Goal: Task Accomplishment & Management: Manage account settings

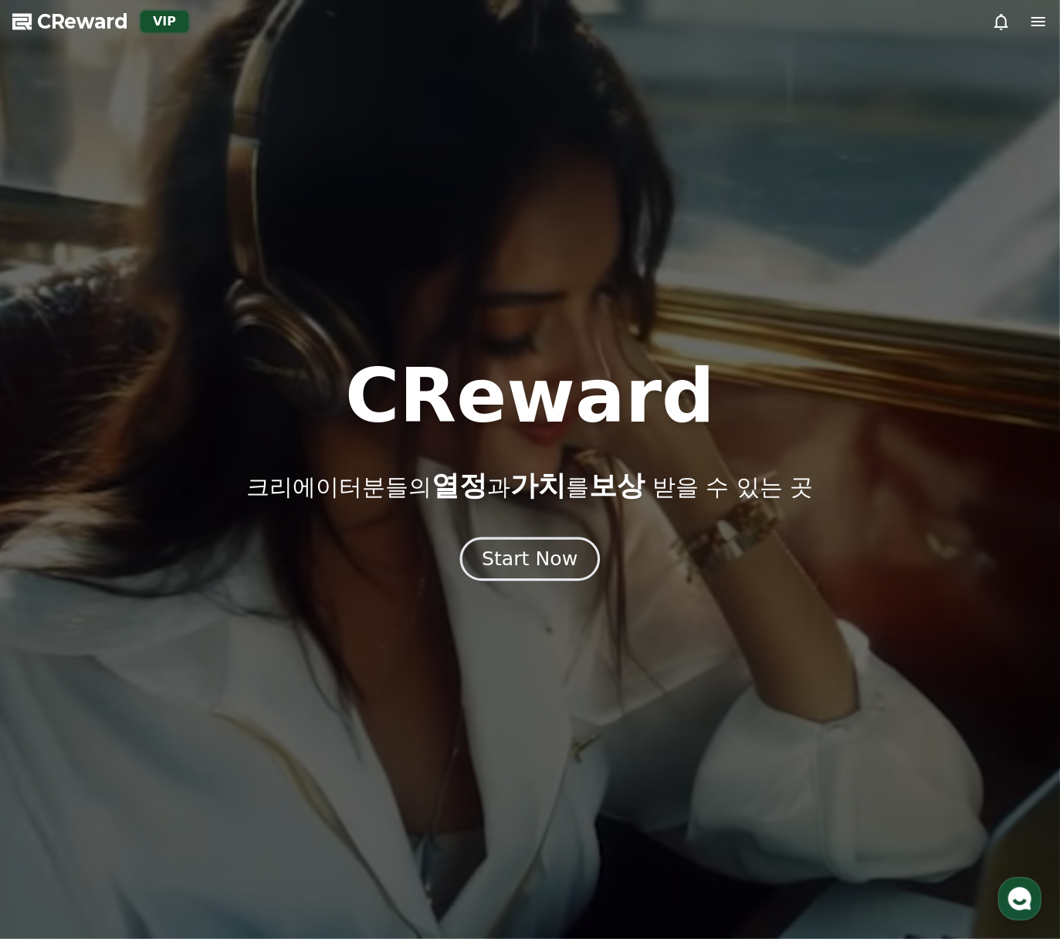
click at [507, 557] on div "Start Now" at bounding box center [530, 559] width 96 height 26
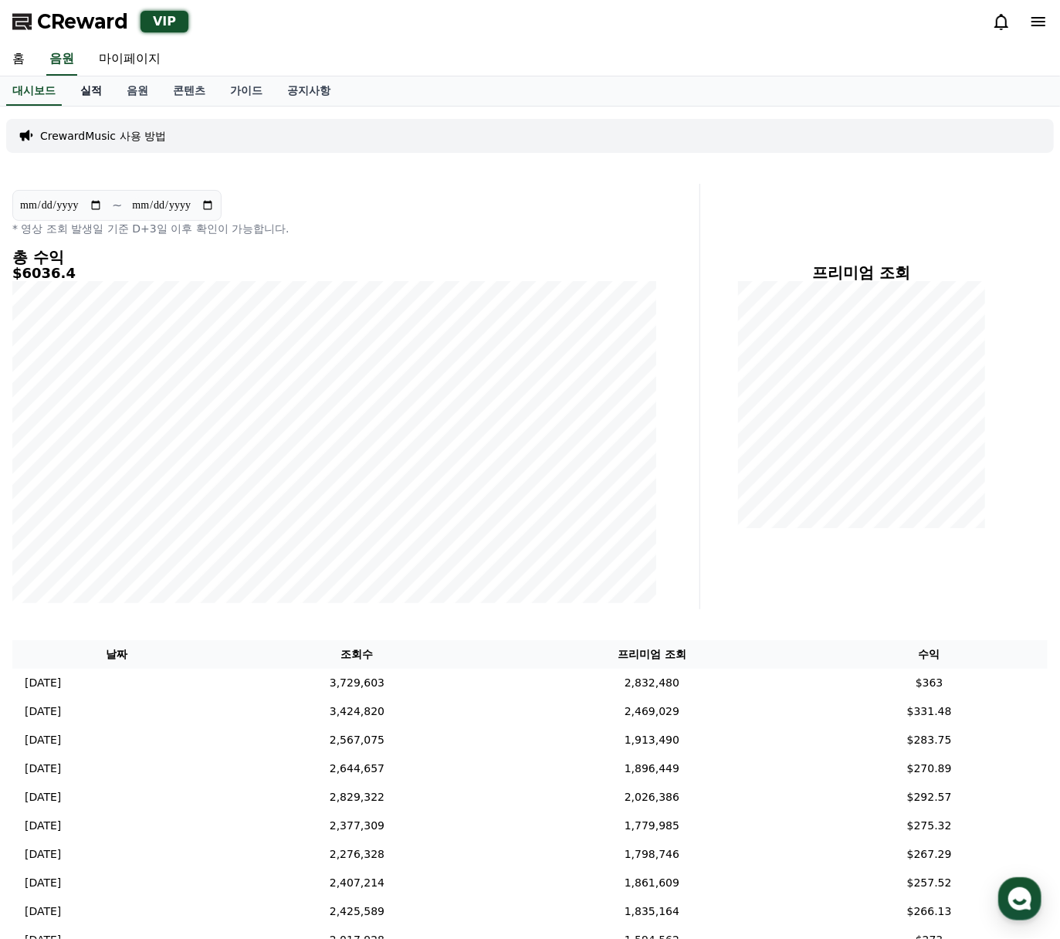
click at [100, 92] on link "실적" at bounding box center [91, 90] width 46 height 29
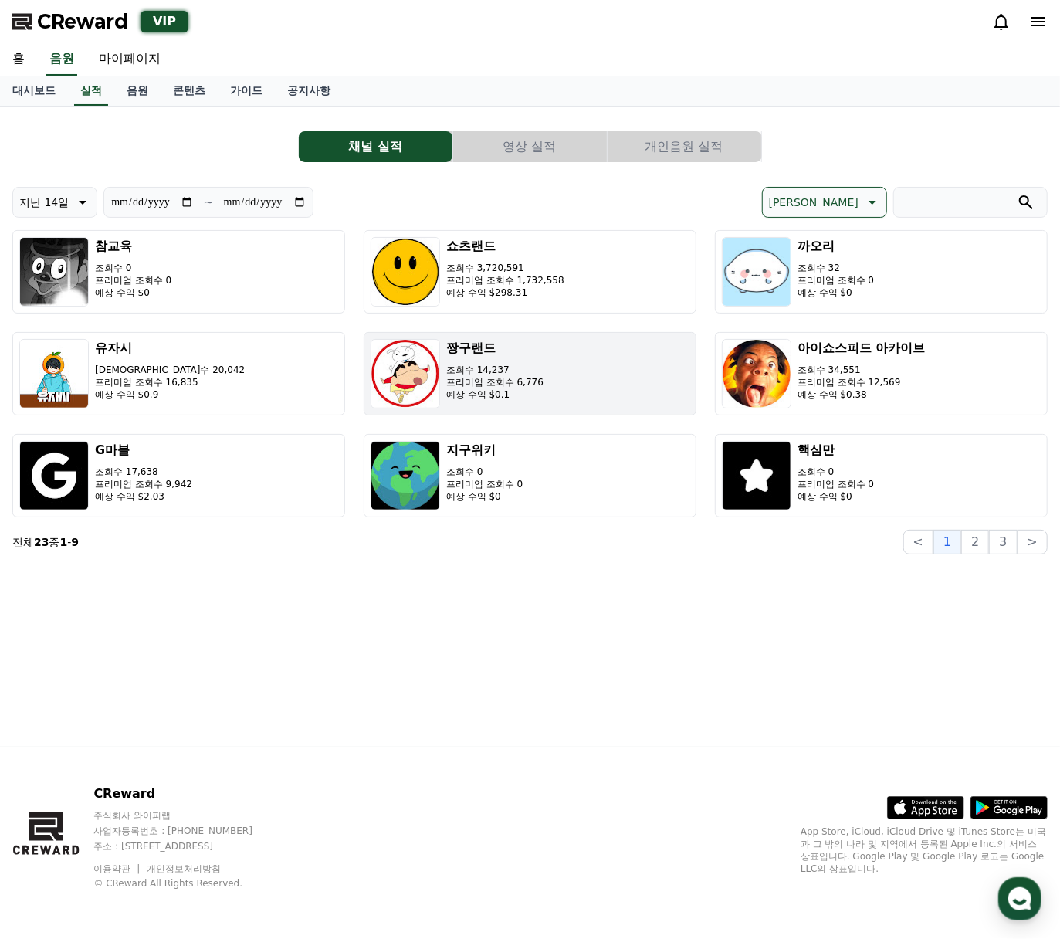
click at [585, 362] on button "짱구랜드 조회수 14,237 프리미엄 조회수 6,776 예상 수익 $0.1" at bounding box center [530, 373] width 333 height 83
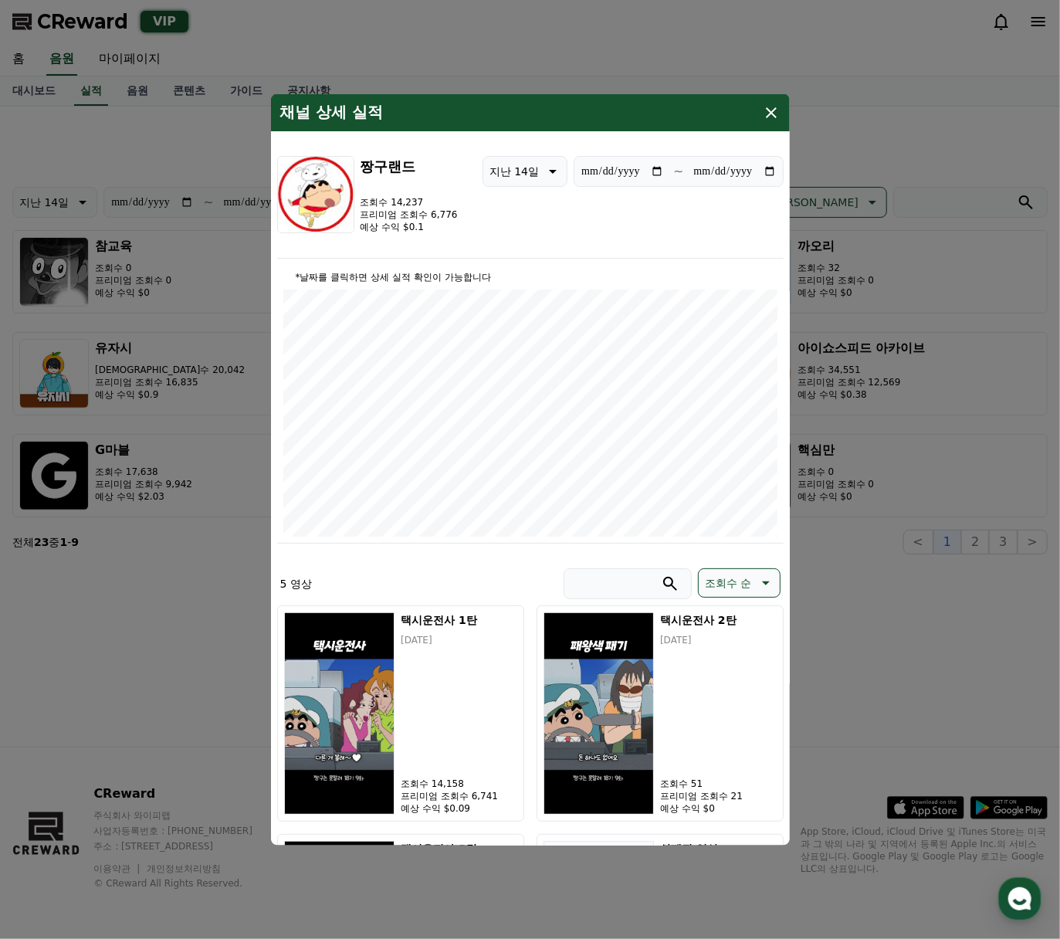
click at [769, 109] on icon "modal" at bounding box center [771, 112] width 11 height 11
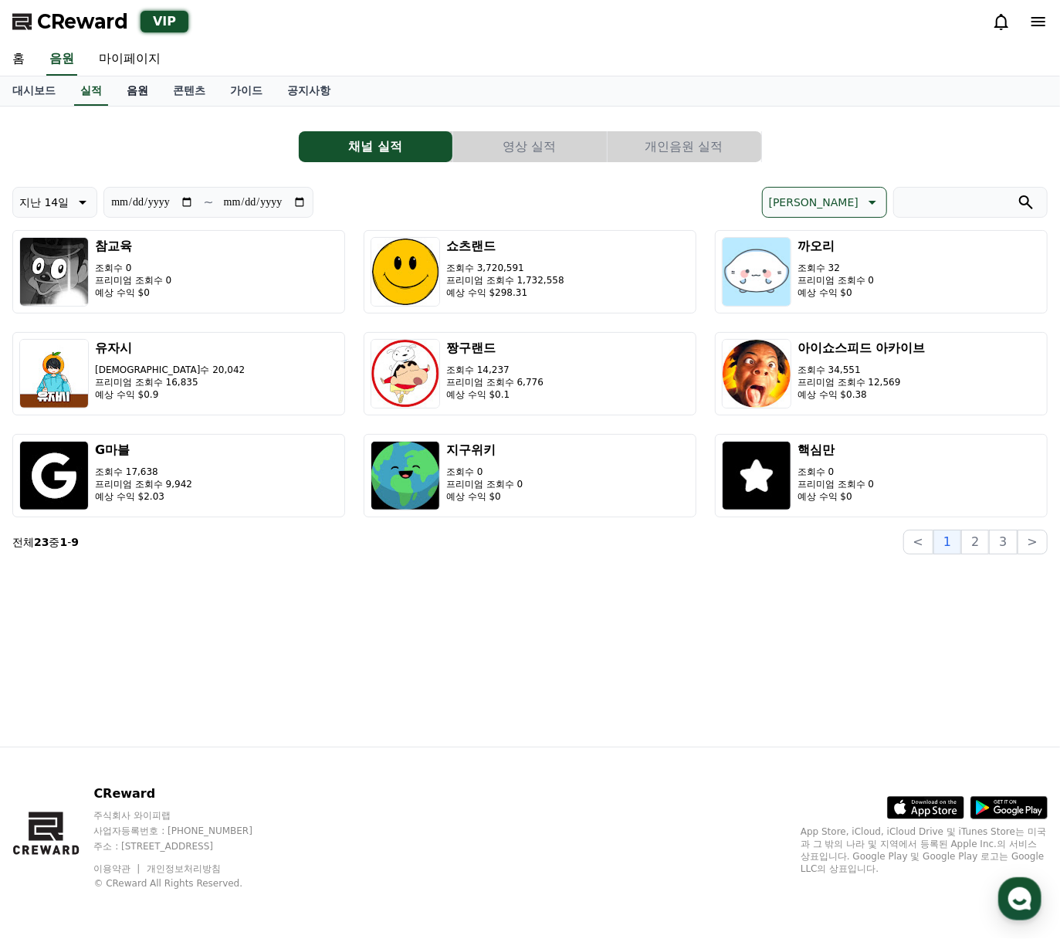
click at [126, 88] on link "음원" at bounding box center [137, 90] width 46 height 29
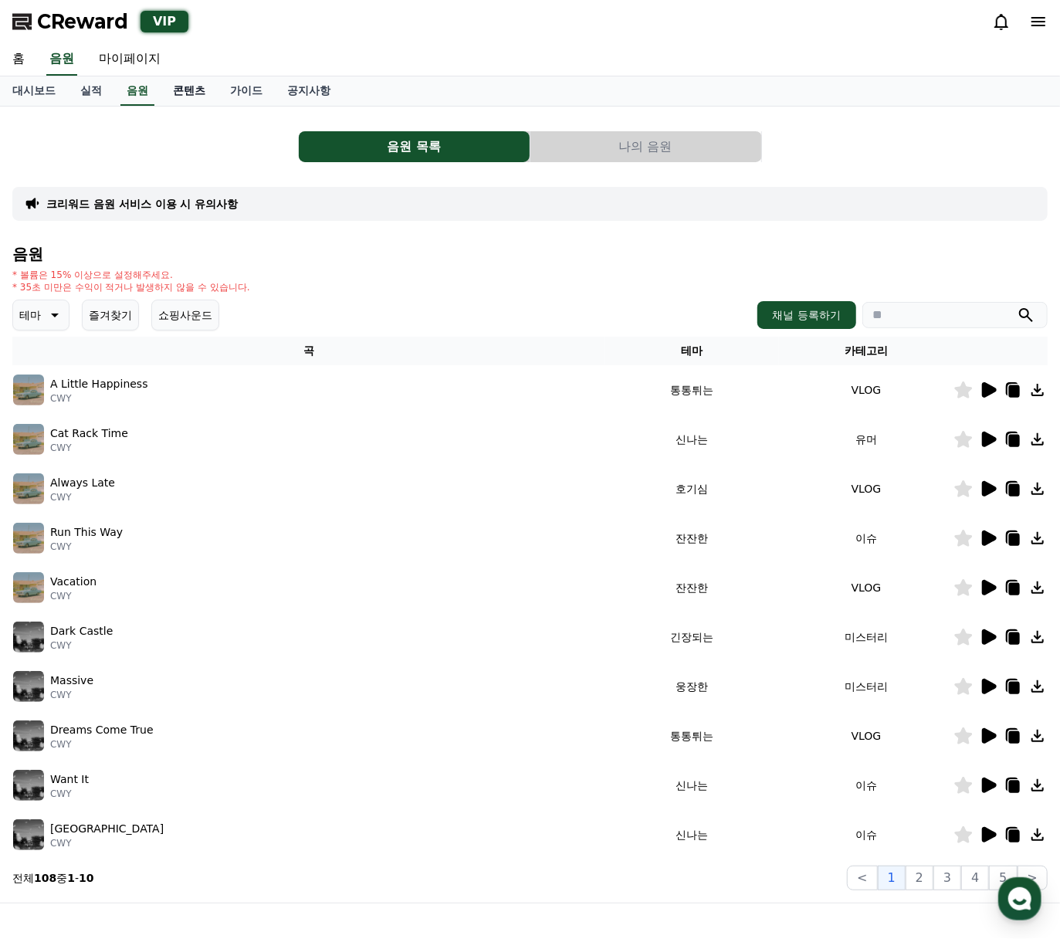
click at [183, 86] on link "콘텐츠" at bounding box center [189, 90] width 57 height 29
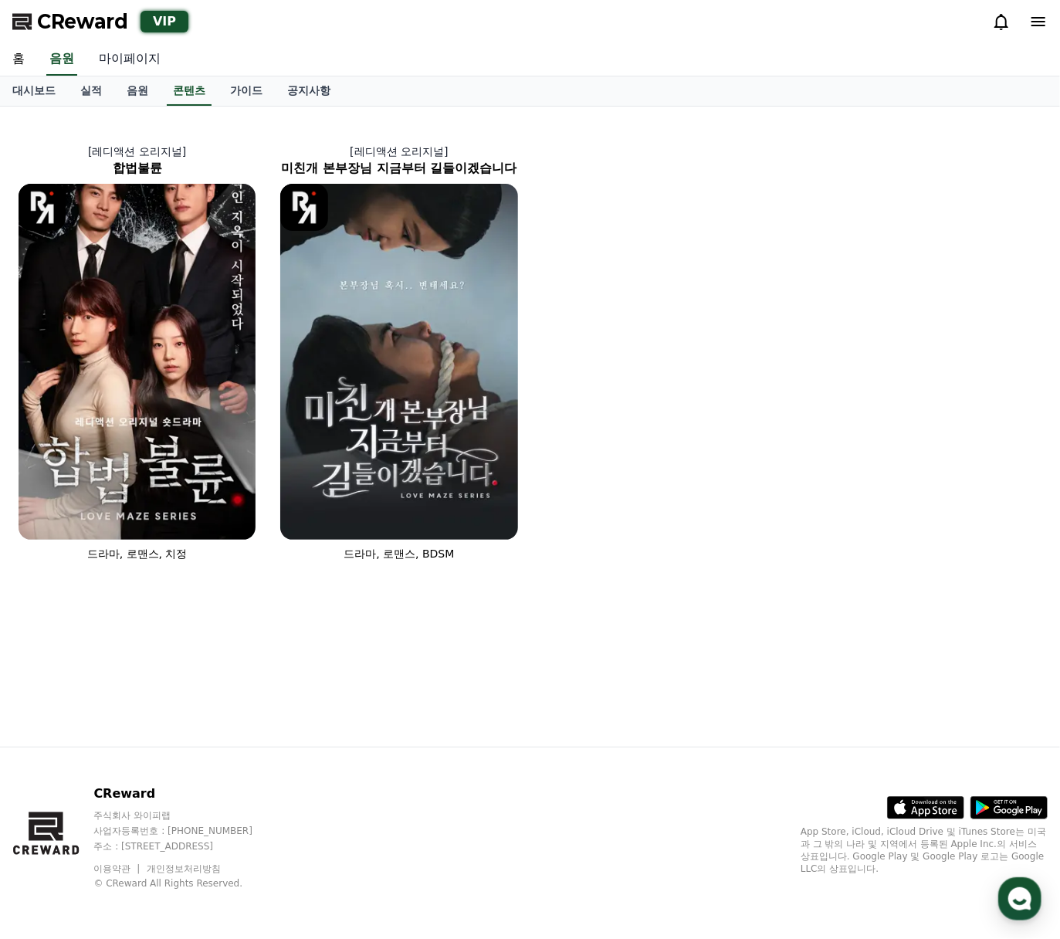
click at [114, 57] on link "마이페이지" at bounding box center [129, 59] width 86 height 32
select select "**********"
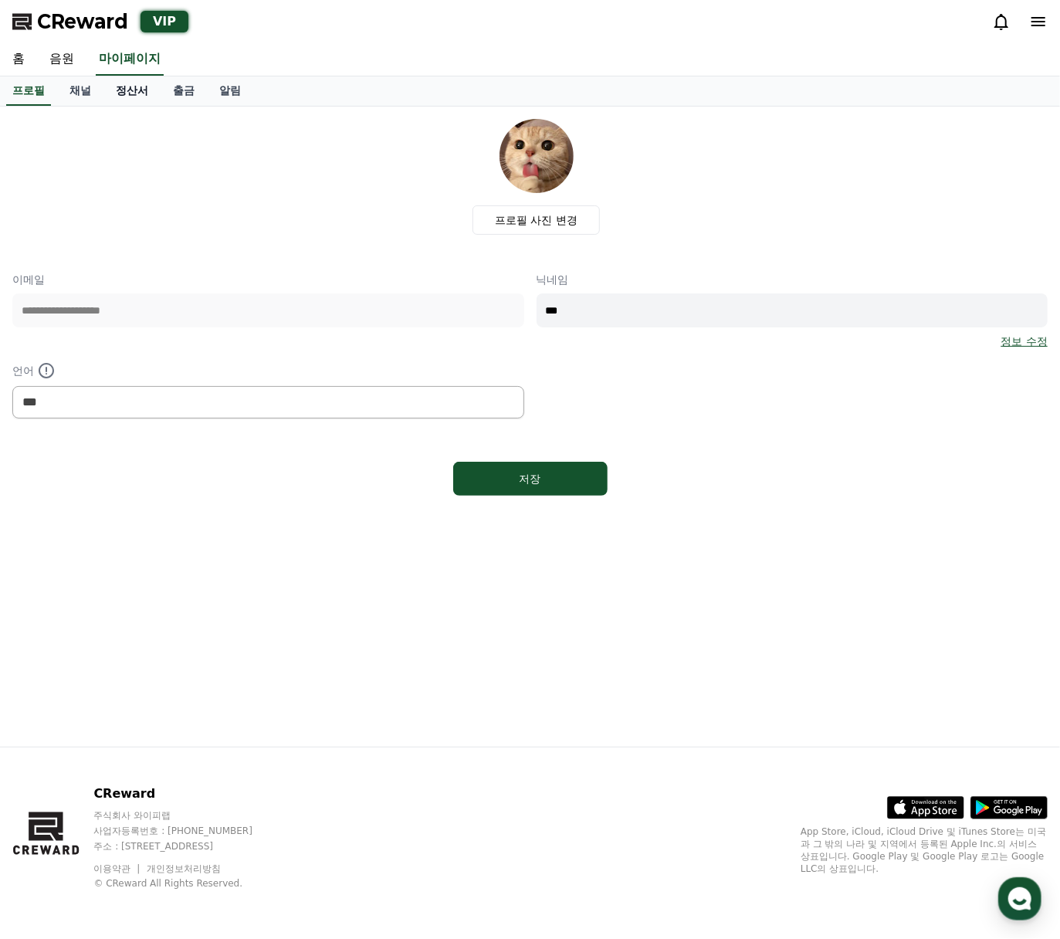
click at [127, 95] on link "정산서" at bounding box center [131, 90] width 57 height 29
